Goal: Task Accomplishment & Management: Complete application form

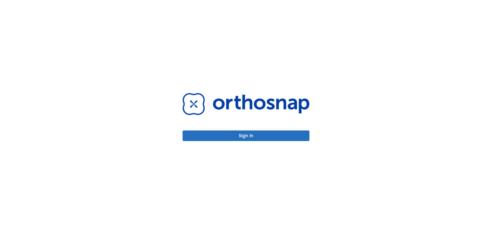
drag, startPoint x: 0, startPoint y: 0, endPoint x: 251, endPoint y: 137, distance: 286.1
click at [251, 137] on button "Sign in" at bounding box center [246, 135] width 127 height 11
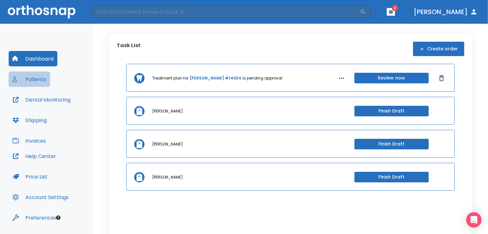
click at [41, 79] on button "Patients" at bounding box center [29, 78] width 41 height 15
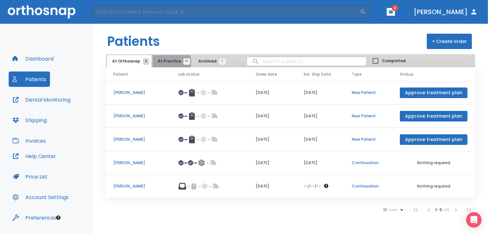
click at [167, 62] on span "At Practice 17" at bounding box center [172, 61] width 29 height 6
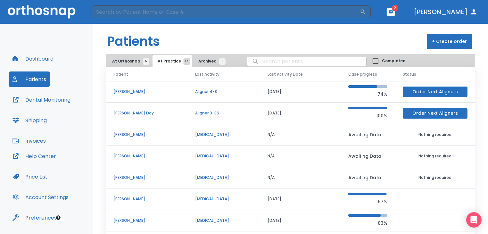
click at [132, 113] on p "Lyndsay Day" at bounding box center [146, 113] width 66 height 6
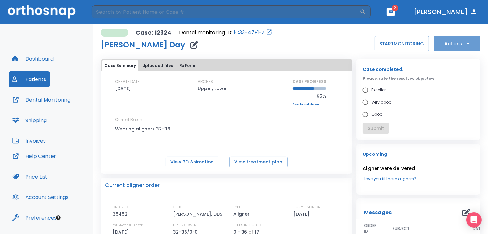
click at [465, 43] on icon "button" at bounding box center [468, 43] width 6 height 6
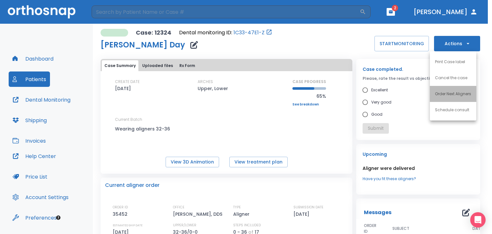
click at [460, 94] on p "Order Next Aligners" at bounding box center [453, 94] width 36 height 6
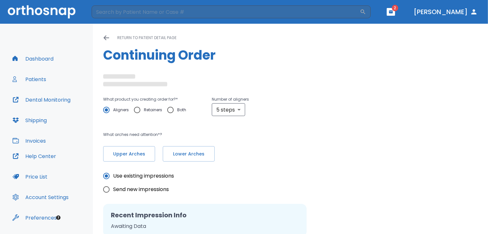
radio input "false"
radio input "true"
type textarea "please do not place attachments on existing crowns."
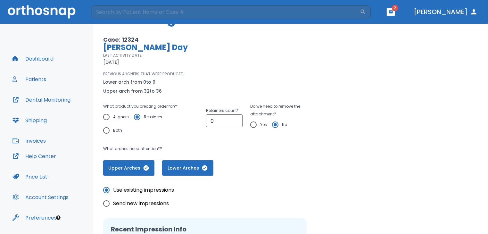
scroll to position [64, 0]
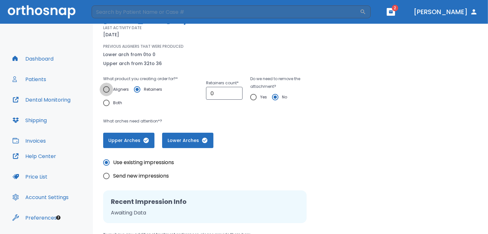
click at [110, 90] on input "Aligners" at bounding box center [106, 89] width 13 height 13
radio input "true"
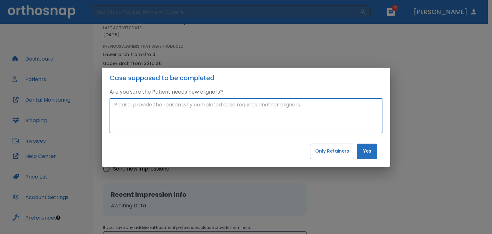
click at [151, 114] on textarea at bounding box center [246, 115] width 264 height 29
click at [293, 48] on div "Case supposed to be completed Are you sure the Patient needs new aligners? c/c:…" at bounding box center [246, 117] width 492 height 234
drag, startPoint x: 135, startPoint y: 102, endPoint x: 95, endPoint y: 107, distance: 40.1
click at [100, 107] on div "Case supposed to be completed Are you sure the Patient needs new aligners? c/c:…" at bounding box center [246, 117] width 492 height 234
click at [416, 185] on div "Case supposed to be completed Are you sure the Patient needs new aligners? c/c:…" at bounding box center [246, 117] width 492 height 234
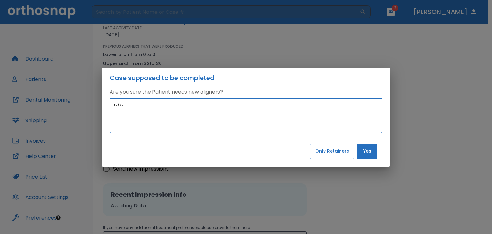
click at [144, 107] on textarea "c/c:" at bounding box center [246, 115] width 264 height 29
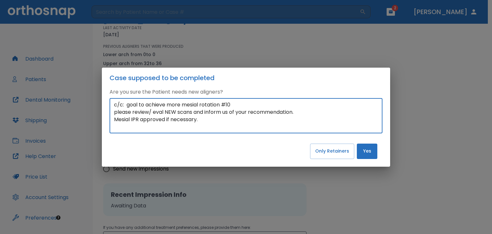
type textarea "c/c: goal to achieve more mesial rotation #10 please review/ eval NEW scans and…"
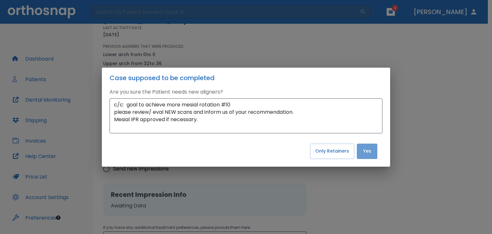
click at [365, 150] on button "Yes" at bounding box center [367, 151] width 21 height 15
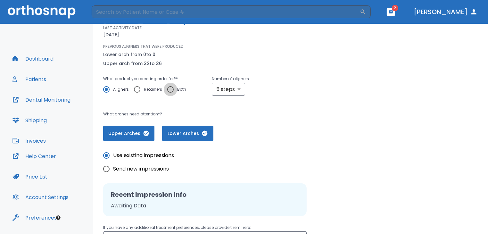
click at [170, 91] on input "Both" at bounding box center [170, 89] width 13 height 13
radio input "true"
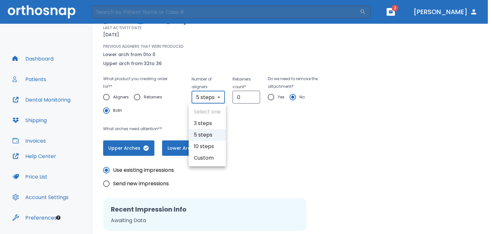
click at [218, 96] on body "​ 2 Dr. Raad Dashboard Patients Dental Monitoring Shipping Invoices Help Center…" at bounding box center [246, 117] width 492 height 234
click at [214, 123] on li "3 steps" at bounding box center [207, 124] width 37 height 12
type input "3"
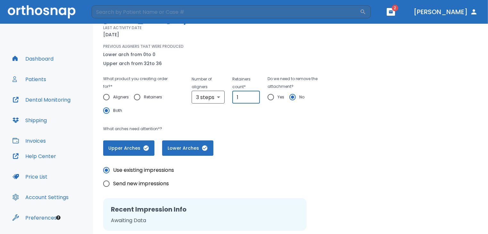
type input "1"
click at [252, 95] on input "1" at bounding box center [246, 97] width 28 height 13
click at [106, 184] on input "Send new impressions" at bounding box center [106, 183] width 13 height 13
radio input "true"
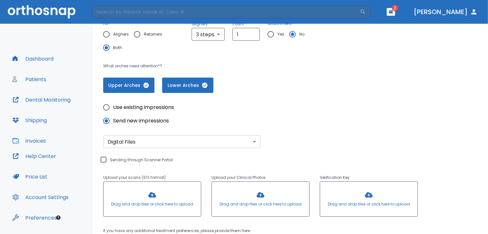
scroll to position [128, 0]
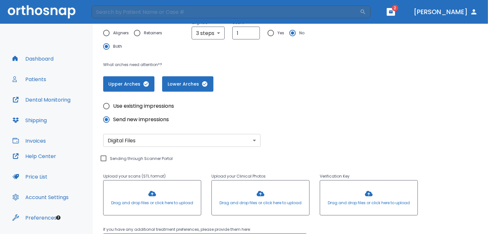
click at [144, 199] on div at bounding box center [151, 197] width 97 height 35
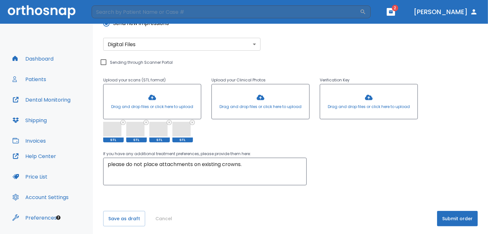
scroll to position [227, 0]
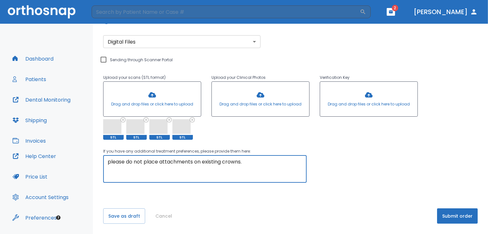
drag, startPoint x: 108, startPoint y: 162, endPoint x: 241, endPoint y: 168, distance: 132.7
click at [254, 165] on textarea "please do not place attachments on existing crowns." at bounding box center [205, 169] width 194 height 22
click at [121, 168] on textarea "Please evaluate NEW scans. c/c: #10 mesial rotation" at bounding box center [205, 169] width 194 height 22
click at [219, 168] on textarea "Please evaluate NEW scans. c/c: goal for additional #10 mesial rotation" at bounding box center [205, 169] width 194 height 22
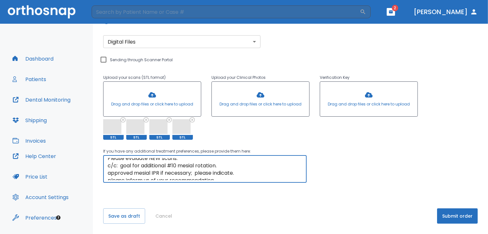
scroll to position [0, 0]
click at [181, 162] on textarea "Please evaluate NEW scans. c/c: goal for additional #10 mesial rotation. approv…" at bounding box center [205, 169] width 194 height 22
click at [134, 167] on textarea "Please evaluate NEW scans. FAB UPPER REFINEMENTS AND NEW LOWER RETAINER. c/c: g…" at bounding box center [205, 169] width 194 height 22
type textarea "Please evaluate NEW scans. FAB UPPER REFINEMENTS AND NEW LOWER RETAINER. c/c: g…"
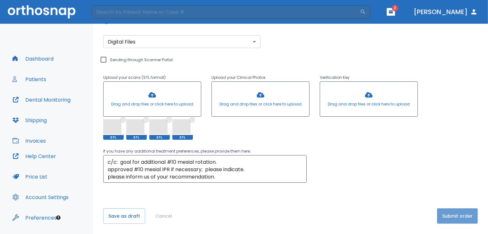
click at [443, 219] on button "Submit order" at bounding box center [457, 215] width 41 height 15
